Goal: Information Seeking & Learning: Learn about a topic

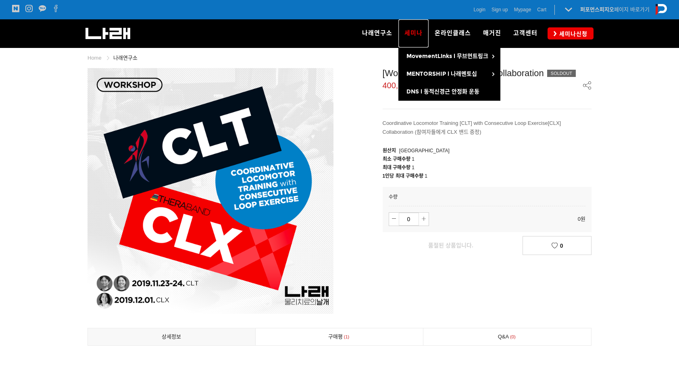
click at [414, 34] on span "세미나" at bounding box center [413, 32] width 18 height 7
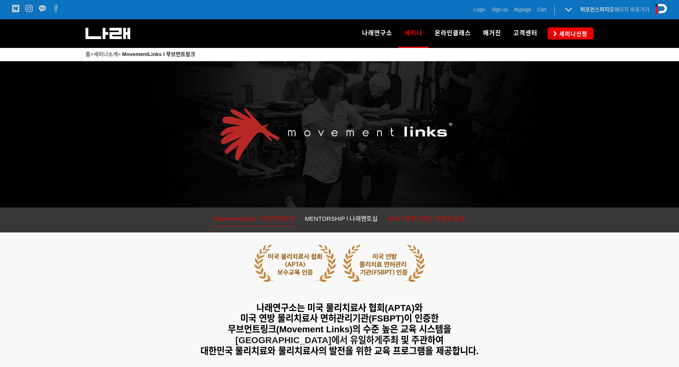
click at [410, 215] on span "DNS l 동적신경근 안정화 운동" at bounding box center [426, 218] width 77 height 7
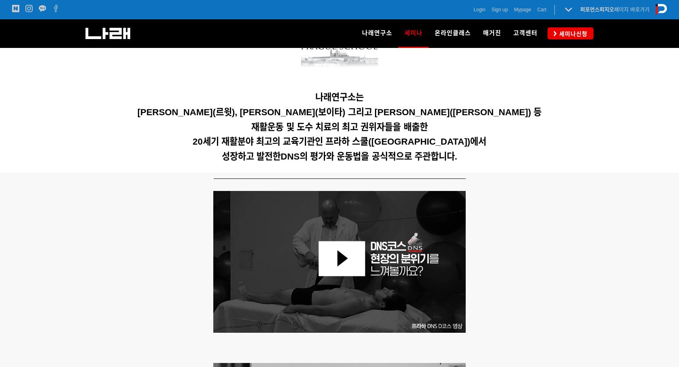
scroll to position [161, 0]
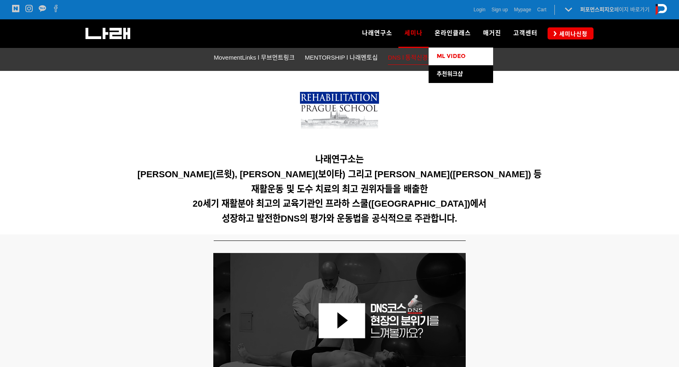
click at [452, 59] on span "ML VIDEO" at bounding box center [451, 56] width 29 height 7
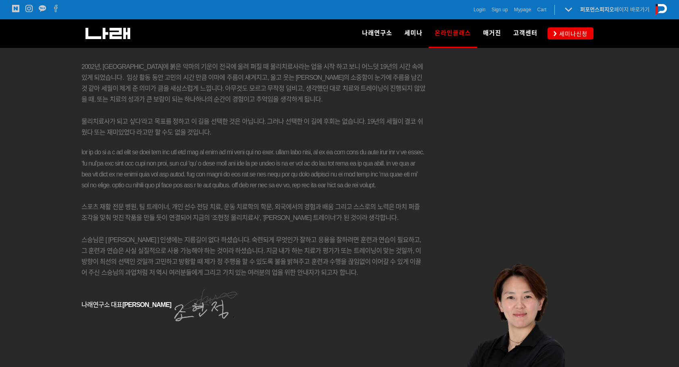
scroll to position [6240, 0]
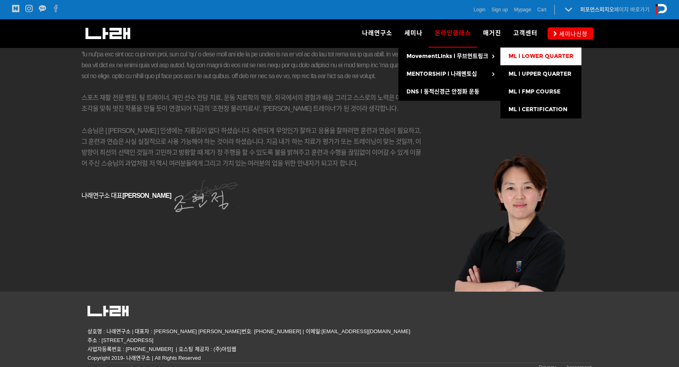
click at [542, 54] on span "ML l LOWER QUARTER" at bounding box center [540, 56] width 65 height 7
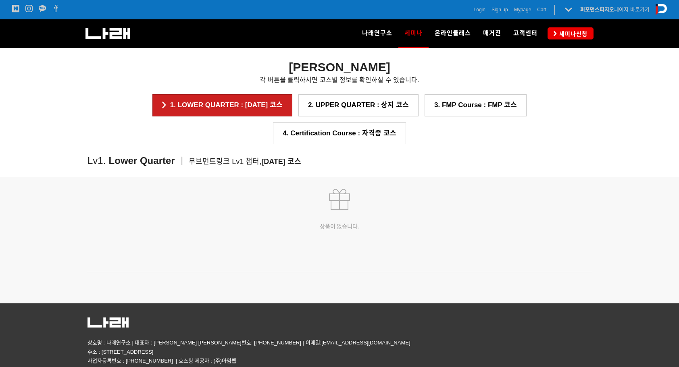
scroll to position [1100, 0]
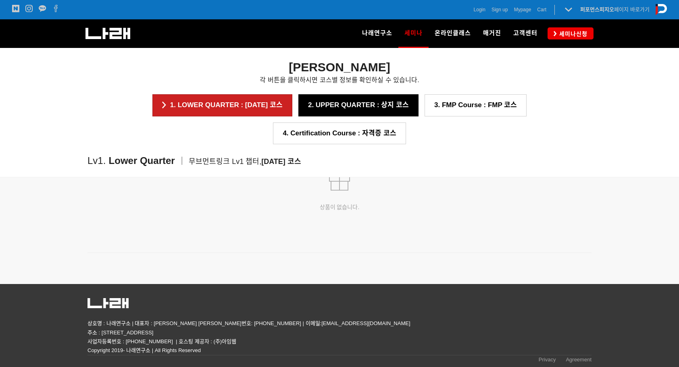
click at [299, 100] on link "2. UPPER QUARTER : 상지 코스" at bounding box center [358, 105] width 120 height 22
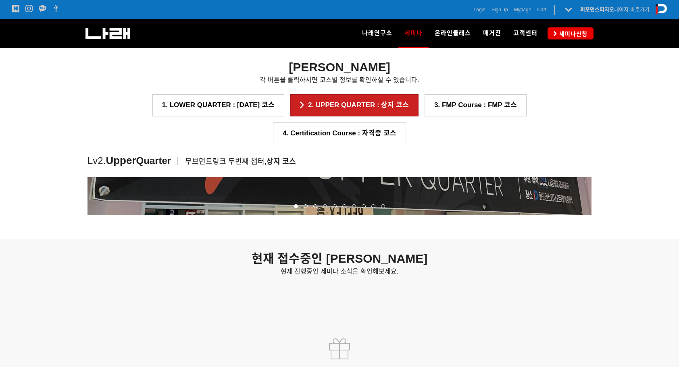
scroll to position [1204, 0]
